Goal: Check status: Check status

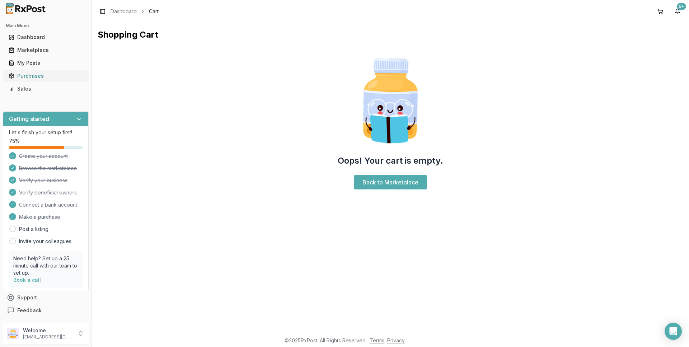
click at [32, 76] on div "Purchases" at bounding box center [46, 75] width 74 height 7
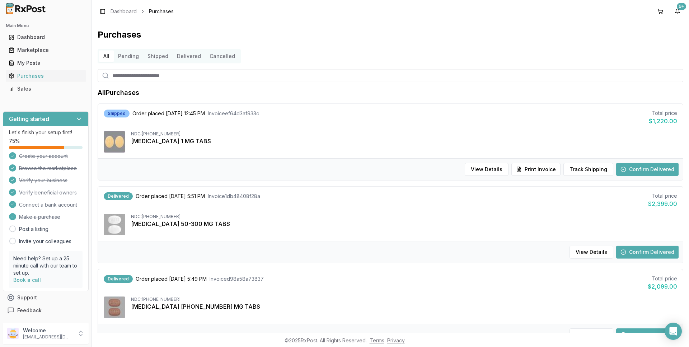
click at [642, 253] on button "Confirm Delivered" at bounding box center [647, 252] width 62 height 13
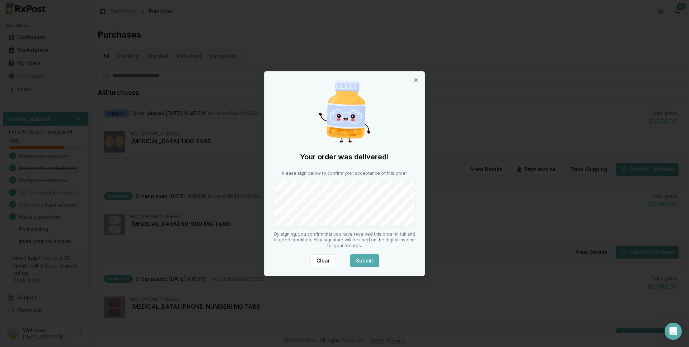
click at [375, 260] on button "Submit" at bounding box center [364, 261] width 29 height 13
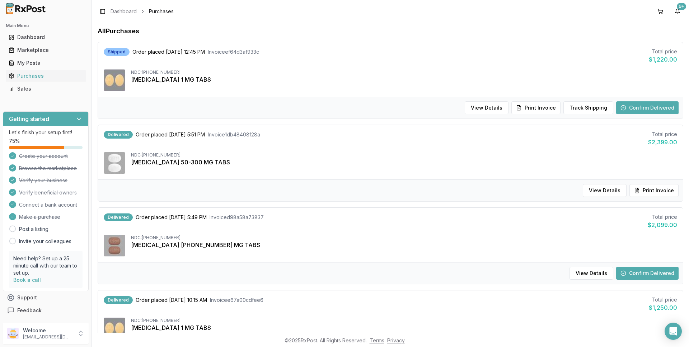
scroll to position [72, 0]
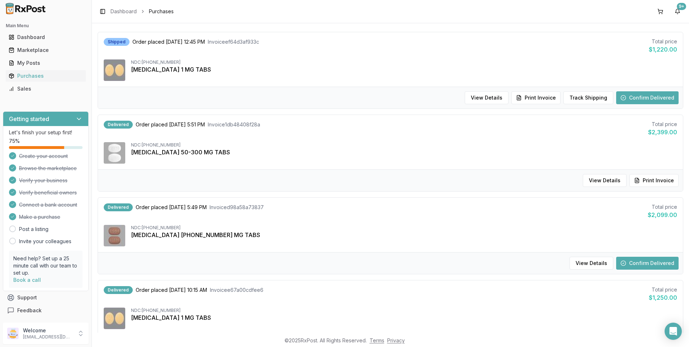
click at [636, 265] on button "Confirm Delivered" at bounding box center [647, 263] width 62 height 13
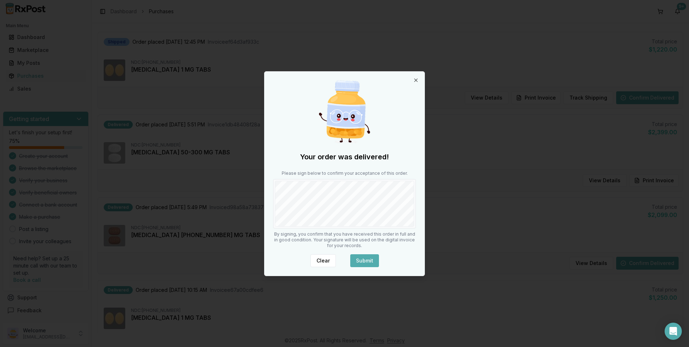
click at [368, 259] on button "Submit" at bounding box center [364, 261] width 29 height 13
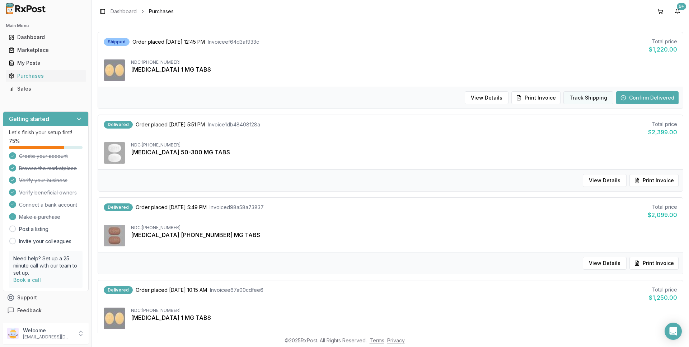
click at [569, 96] on button "Track Shipping" at bounding box center [588, 97] width 50 height 13
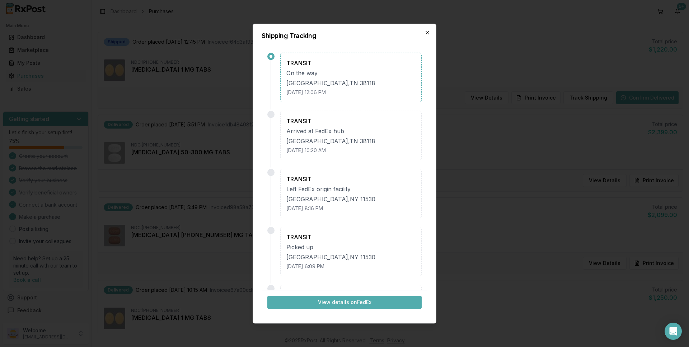
click at [428, 32] on icon "button" at bounding box center [427, 32] width 3 height 3
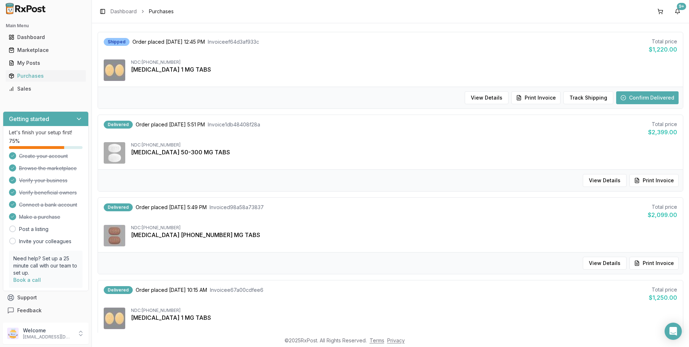
scroll to position [0, 0]
